Goal: Information Seeking & Learning: Learn about a topic

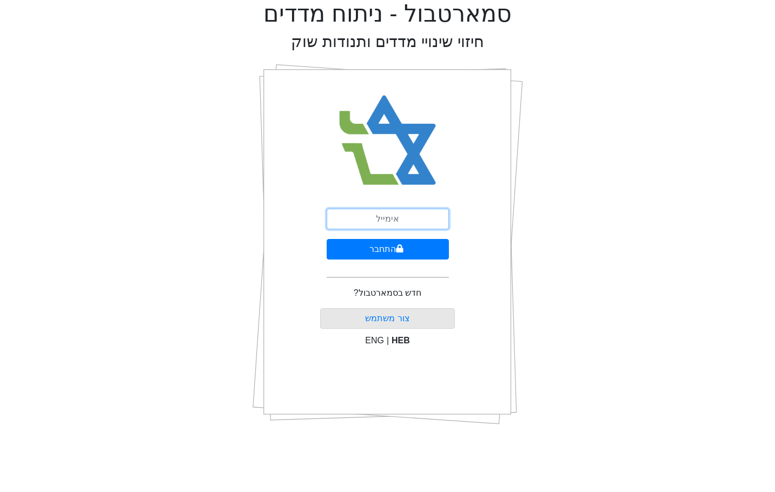
click at [376, 210] on input "email" at bounding box center [387, 219] width 122 height 21
type input "ש"
type input "[EMAIL_ADDRESS][DOMAIN_NAME]"
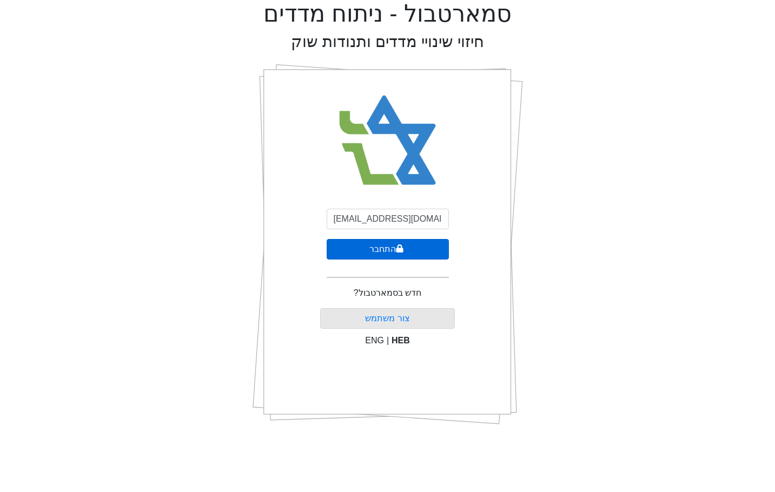
click at [358, 245] on button "התחבר" at bounding box center [387, 249] width 122 height 21
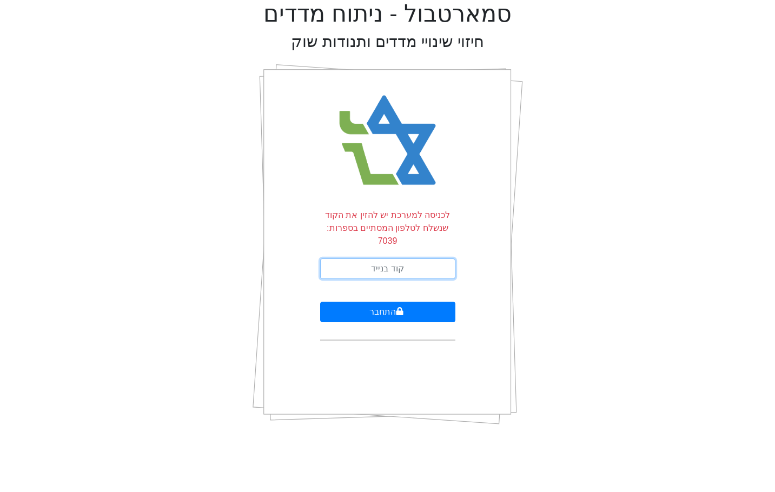
click at [406, 258] on input "text" at bounding box center [387, 268] width 135 height 21
type input "023118"
click at [320, 302] on button "התחבר" at bounding box center [387, 312] width 135 height 21
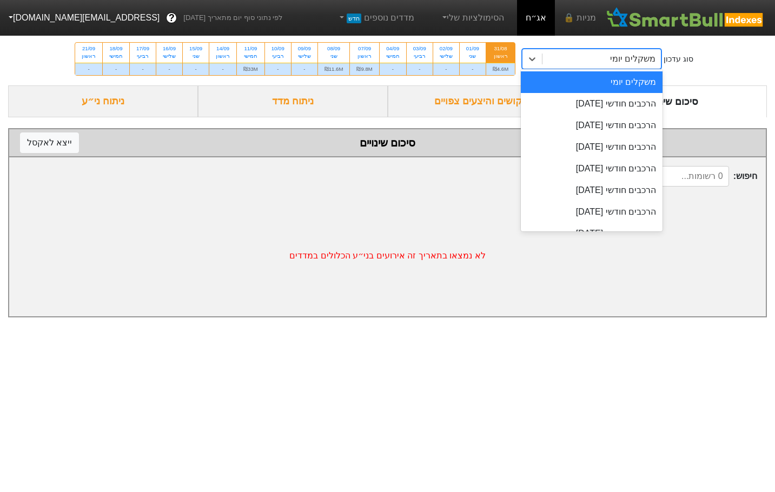
click at [546, 56] on div "משקלים יומי" at bounding box center [601, 58] width 118 height 19
click at [590, 103] on div "הרכבים חודשי [DATE]" at bounding box center [592, 104] width 142 height 22
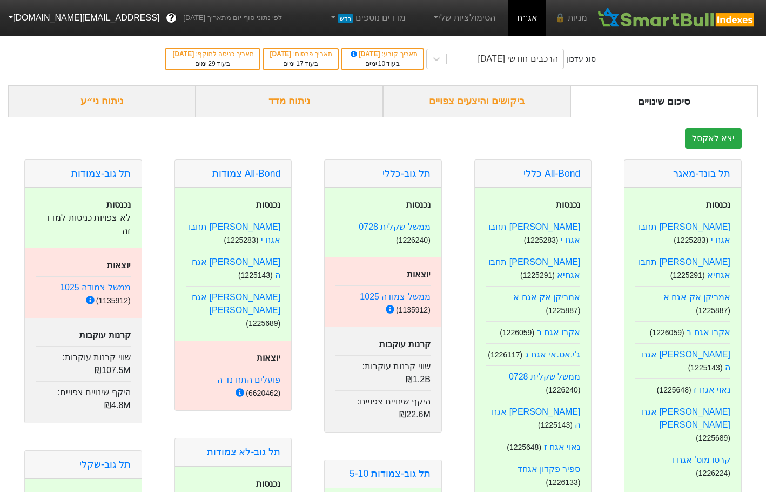
click at [470, 108] on div "ביקושים והיצעים צפויים" at bounding box center [477, 101] width 188 height 32
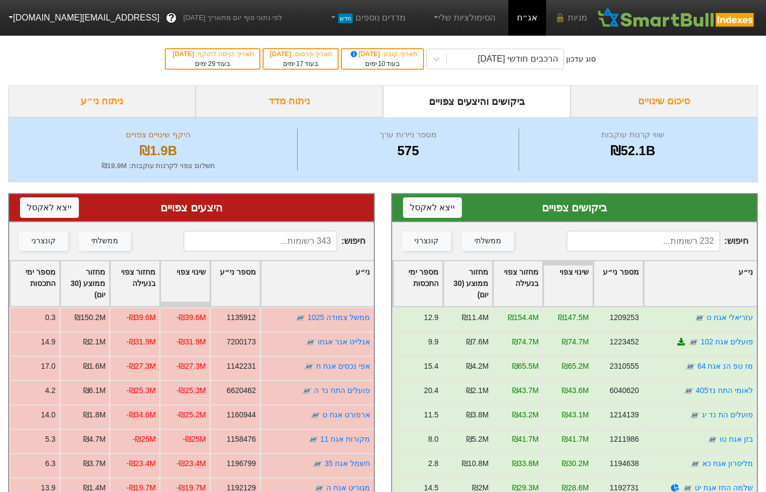
click at [644, 240] on input at bounding box center [644, 241] width 154 height 21
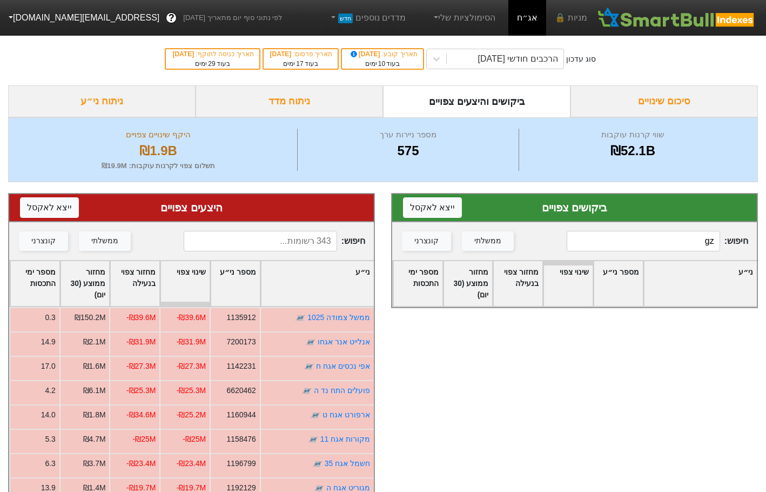
type input "g"
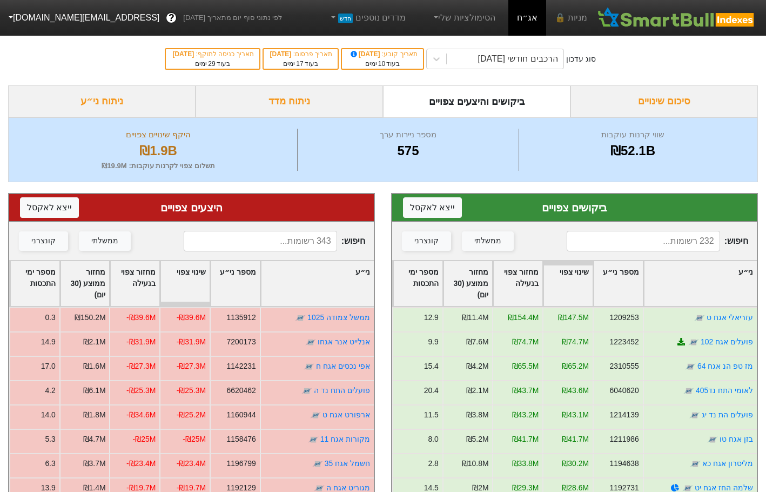
type input "ס"
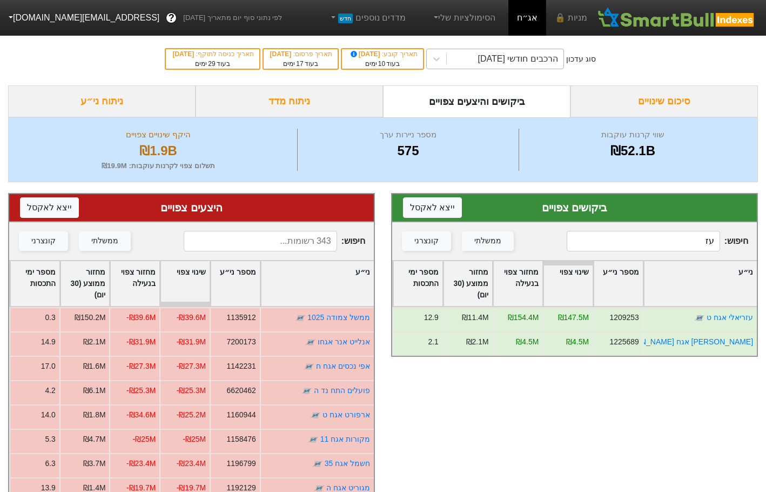
click at [461, 62] on div "הרכבים חודשי [DATE]" at bounding box center [505, 58] width 117 height 19
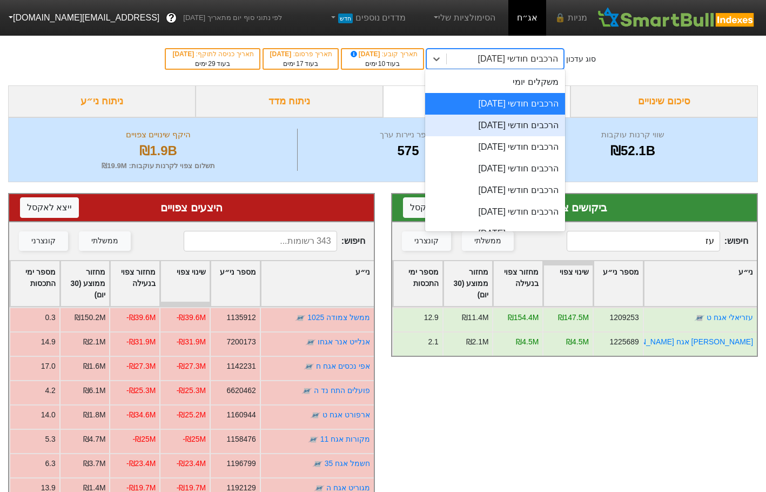
click at [532, 132] on div "הרכבים חודשי [DATE]" at bounding box center [495, 126] width 140 height 22
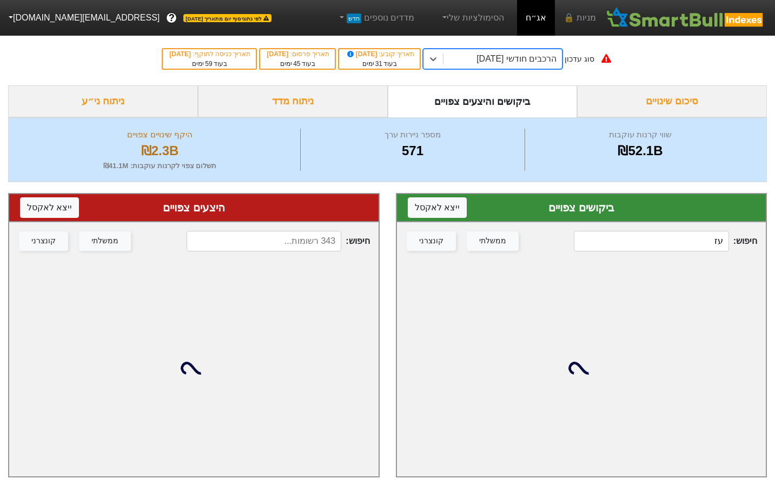
click at [652, 248] on input "עז" at bounding box center [651, 241] width 155 height 21
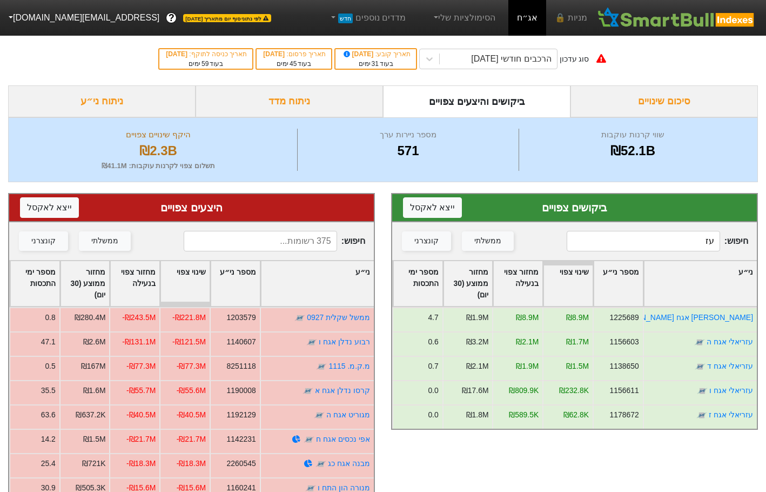
type input "ע"
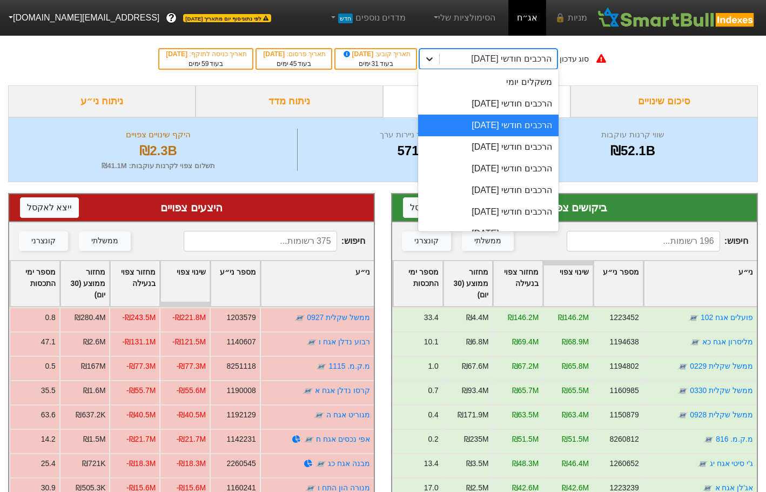
click at [435, 63] on icon at bounding box center [429, 59] width 11 height 11
click at [497, 95] on div "הרכבים חודשי [DATE]" at bounding box center [488, 104] width 140 height 22
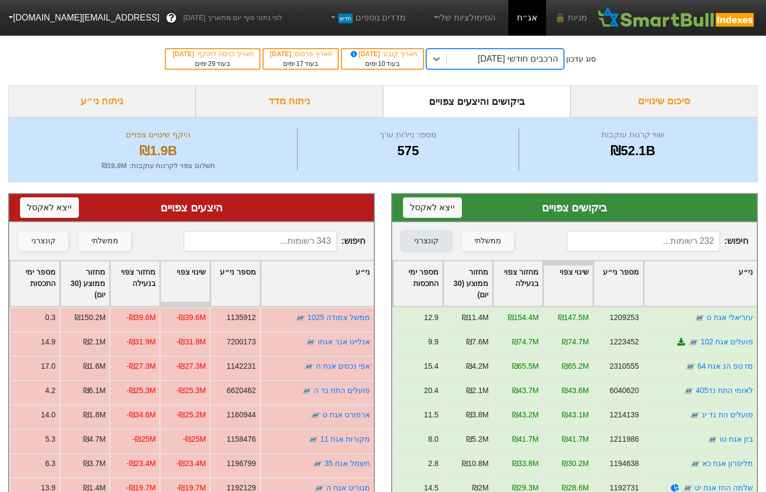
click at [412, 238] on button "קונצרני" at bounding box center [426, 240] width 49 height 19
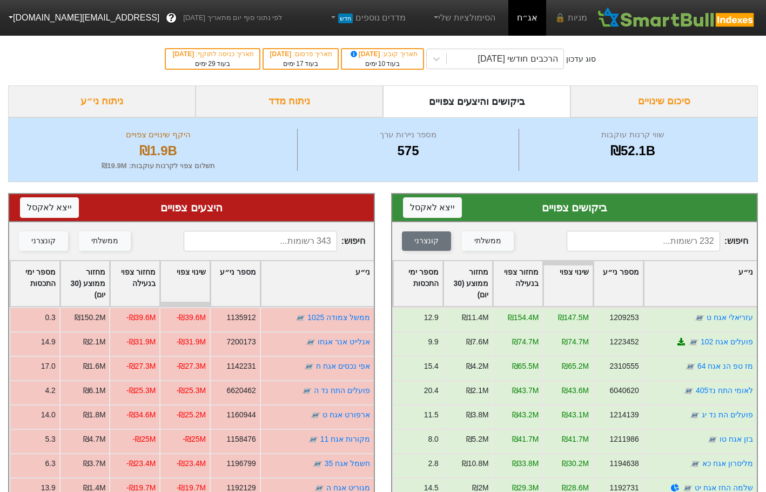
click at [421, 293] on div "מספר ימי התכסות" at bounding box center [418, 283] width 49 height 45
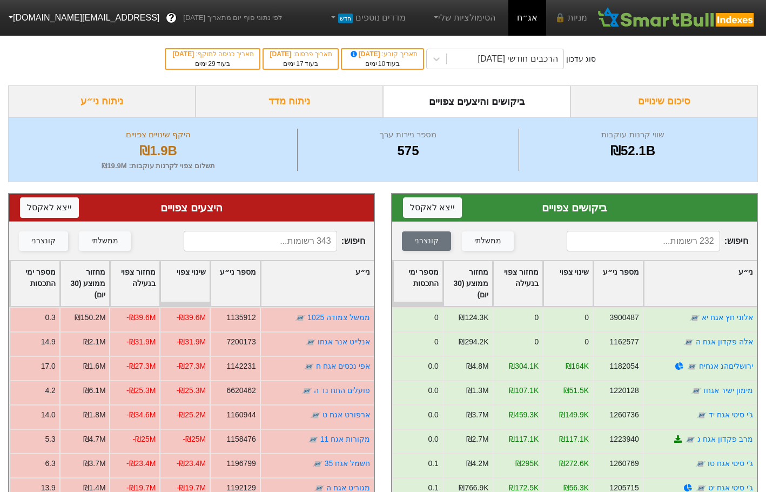
click at [427, 282] on div "מספר ימי התכסות" at bounding box center [418, 283] width 49 height 45
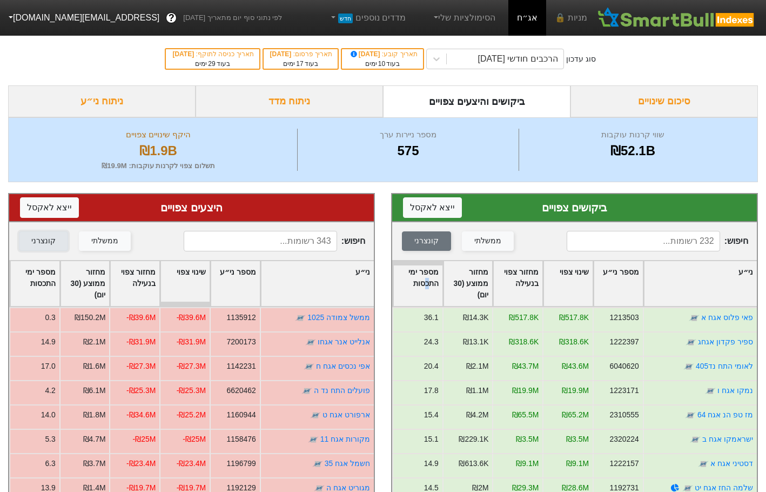
click at [53, 245] on button "קונצרני" at bounding box center [43, 240] width 49 height 19
click at [45, 280] on div "14.86929" at bounding box center [55, 289] width 40 height 23
click at [36, 274] on div "מספר ימי התכסות" at bounding box center [34, 283] width 49 height 45
click at [37, 275] on div "מספר ימי התכסות" at bounding box center [34, 283] width 49 height 45
